Goal: Task Accomplishment & Management: Manage account settings

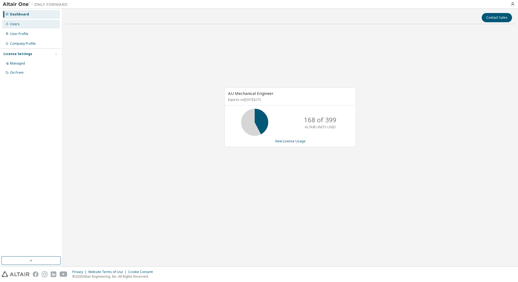
click at [17, 24] on div "Users" at bounding box center [14, 24] width 9 height 4
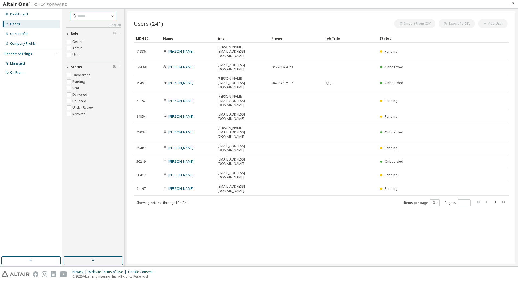
click at [96, 16] on input "text" at bounding box center [94, 16] width 33 height 5
type input "********"
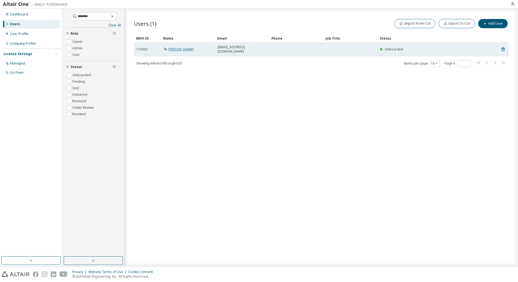
click at [179, 48] on link "[PERSON_NAME]" at bounding box center [180, 49] width 25 height 5
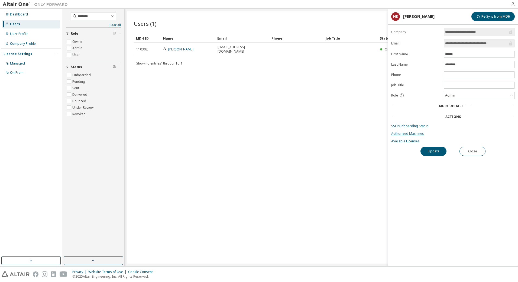
click at [421, 133] on link "Authorized Machines" at bounding box center [453, 133] width 124 height 4
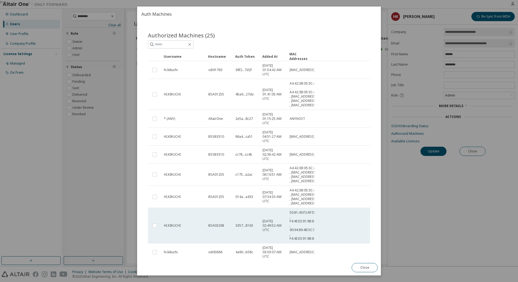
scroll to position [90, 0]
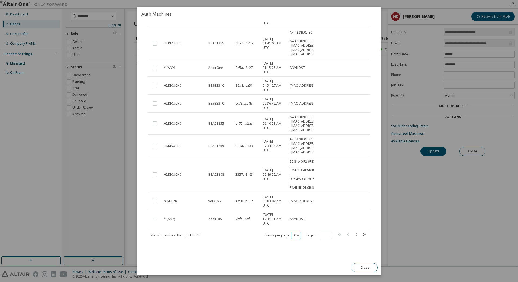
click at [297, 236] on icon "button" at bounding box center [298, 235] width 3 height 3
click at [297, 254] on div "30" at bounding box center [309, 255] width 43 height 7
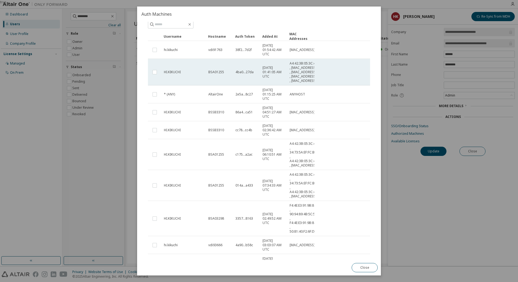
scroll to position [0, 0]
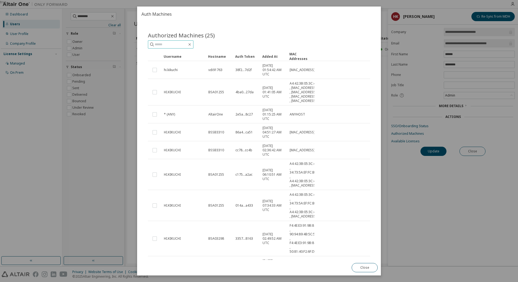
click at [174, 46] on input "text" at bounding box center [171, 44] width 33 height 5
type input "****"
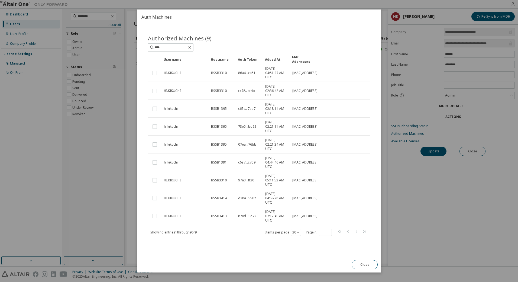
click at [311, 58] on div "MAC Addresses" at bounding box center [303, 59] width 23 height 9
click at [278, 59] on div "Added At" at bounding box center [276, 59] width 23 height 9
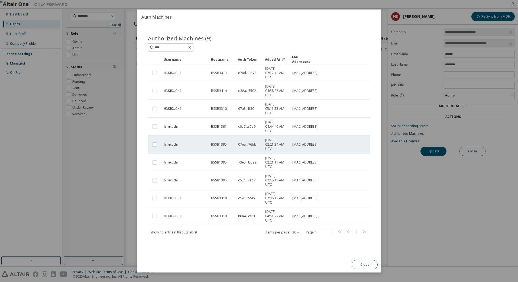
drag, startPoint x: 317, startPoint y: 144, endPoint x: 325, endPoint y: 144, distance: 7.9
click at [325, 144] on tr "hi.kikuchi BSSB1395 07ea...76bb [DATE] 02:21:34 AM UTC [MAC_ADDRESS]" at bounding box center [259, 145] width 222 height 18
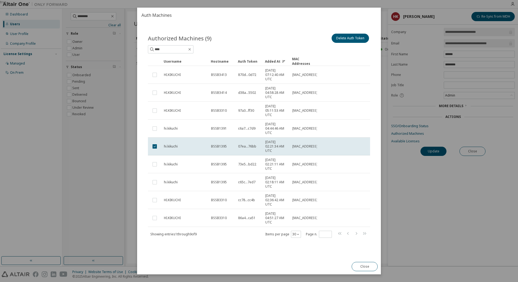
click at [325, 144] on tr "hi.kikuchi BSSB1395 07ea...76bb [DATE] 02:21:34 AM UTC [MAC_ADDRESS]" at bounding box center [259, 146] width 222 height 18
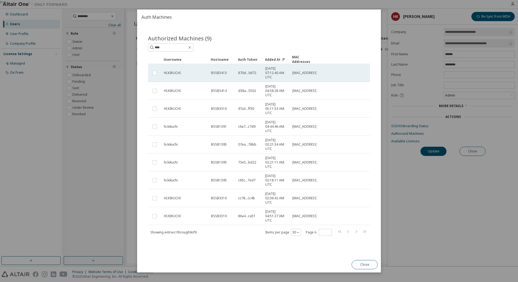
click at [317, 73] on tr "HI.KIKUCHI BSSB3413 870d...0d72 [DATE] 07:12:40 AM UTC [MAC_ADDRESS]" at bounding box center [259, 73] width 222 height 18
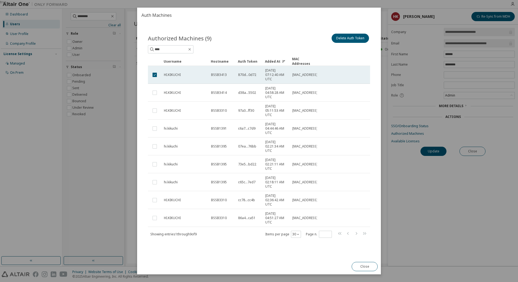
click at [312, 74] on span "[MAC_ADDRESS]" at bounding box center [305, 75] width 25 height 4
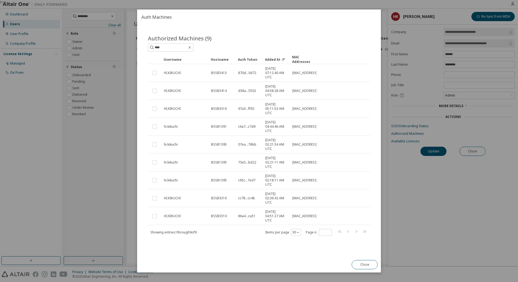
click at [312, 74] on span "[MAC_ADDRESS]" at bounding box center [305, 73] width 25 height 4
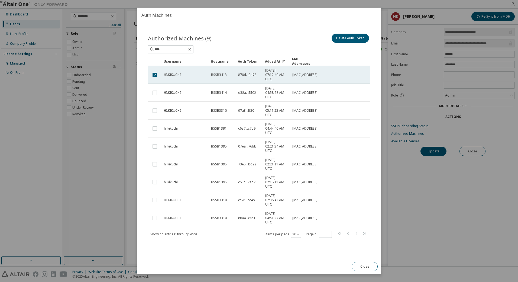
drag, startPoint x: 293, startPoint y: 75, endPoint x: 316, endPoint y: 75, distance: 23.9
click at [316, 75] on span "[MAC_ADDRESS]" at bounding box center [305, 75] width 25 height 4
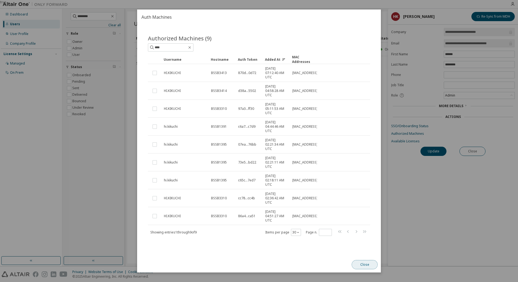
click at [358, 266] on button "Close" at bounding box center [365, 264] width 26 height 9
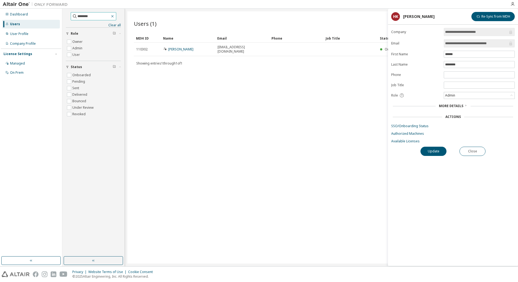
click at [115, 16] on icon "button" at bounding box center [112, 16] width 4 height 4
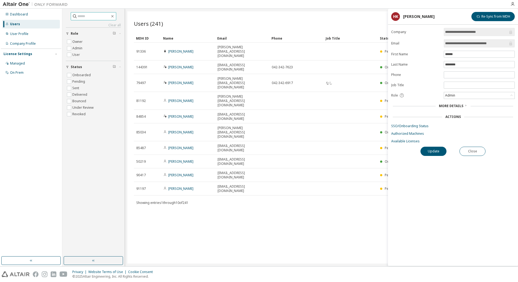
click at [84, 16] on input "text" at bounding box center [94, 16] width 33 height 5
type input "********"
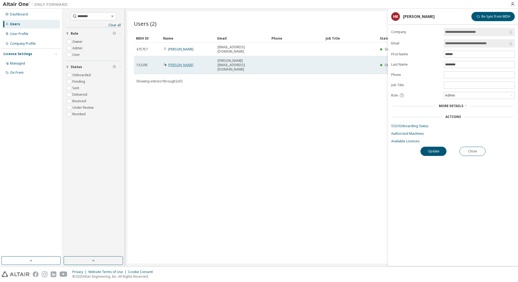
click at [192, 63] on link "[PERSON_NAME]" at bounding box center [180, 65] width 25 height 5
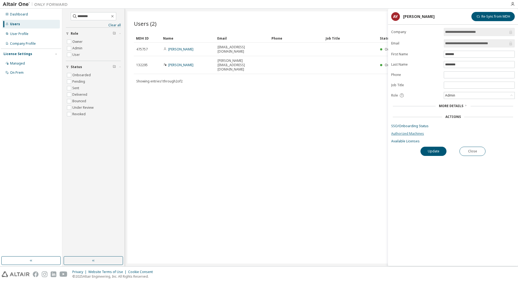
click at [422, 134] on link "Authorized Machines" at bounding box center [453, 133] width 124 height 4
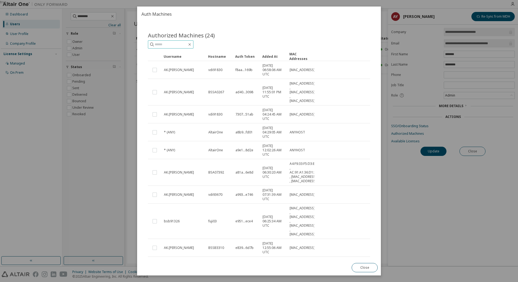
click at [161, 45] on input "text" at bounding box center [171, 44] width 33 height 5
type input "****"
